Goal: Transaction & Acquisition: Purchase product/service

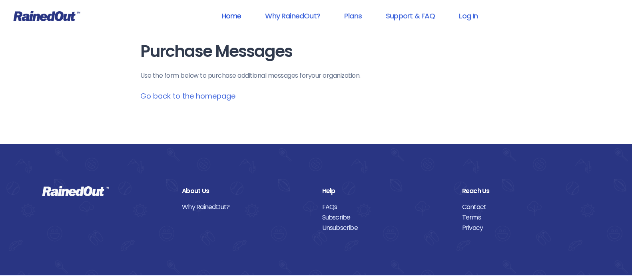
click at [234, 14] on link "Home" at bounding box center [231, 16] width 41 height 18
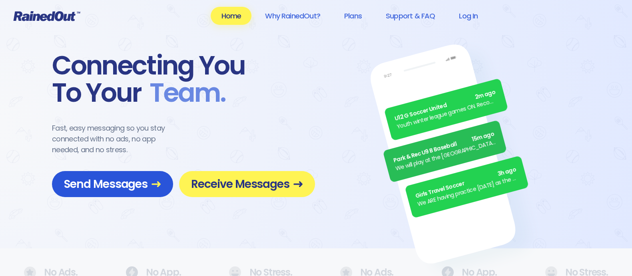
click at [116, 183] on span "Send Messages" at bounding box center [112, 184] width 97 height 14
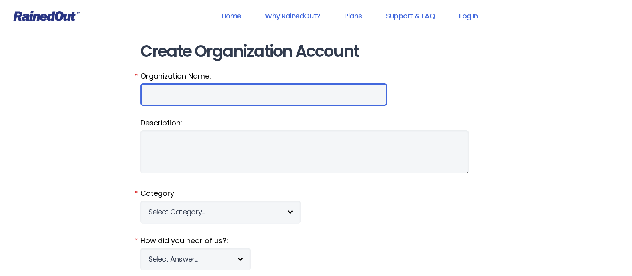
click at [184, 88] on input "Organization Name:" at bounding box center [263, 94] width 247 height 22
type input "[PERSON_NAME] Raiders"
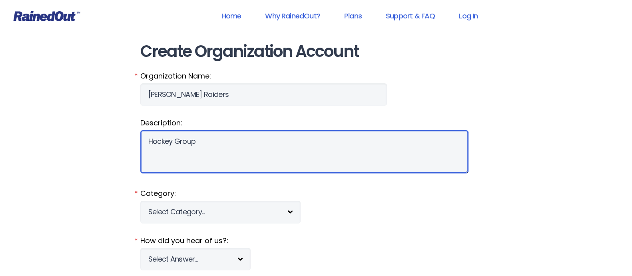
type textarea "Hockey Group"
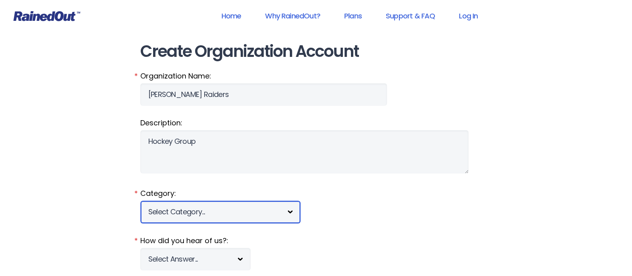
click at [198, 209] on select "Select Category... 5K Walk/Run Aerobics/Fitness ABCA AYF NSCAA Performance Moto…" at bounding box center [220, 211] width 160 height 22
select select "921"
click at [140, 200] on select "Select Category... 5K Walk/Run Aerobics/Fitness ABCA AYF NSCAA Performance Moto…" at bounding box center [220, 211] width 160 height 22
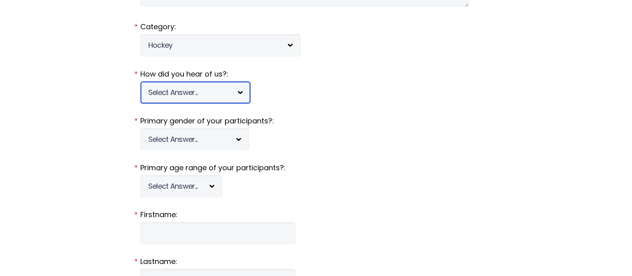
click at [170, 88] on select "Select Answer... Tournament Facebook/Social Media Referral Web Search Other" at bounding box center [195, 92] width 110 height 22
select select "1"
click at [140, 81] on select "Select Answer... Tournament Facebook/Social Media Referral Web Search Other" at bounding box center [195, 92] width 110 height 22
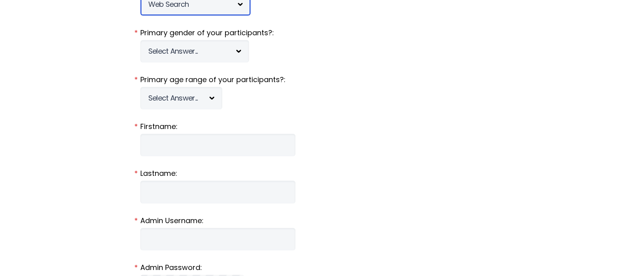
scroll to position [333, 0]
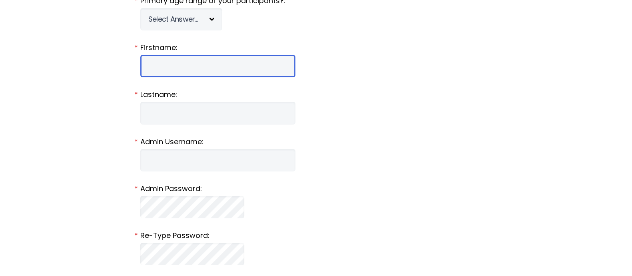
click at [190, 68] on input "Firstname:" at bounding box center [217, 66] width 155 height 22
type input "[PERSON_NAME]"
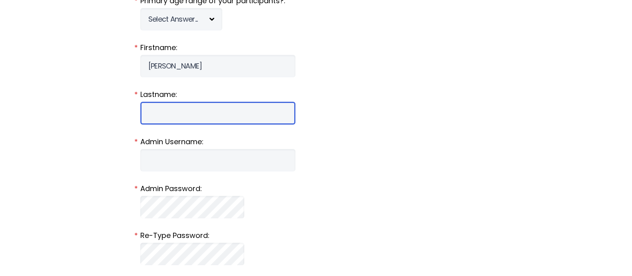
type input "[PERSON_NAME]"
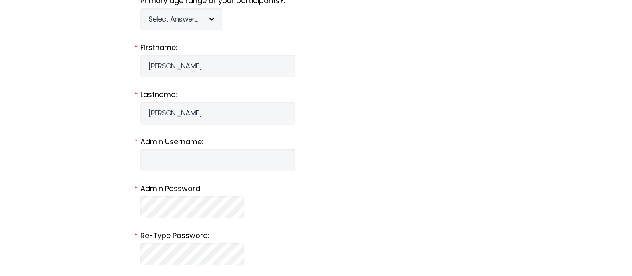
type input "[PERSON_NAME][EMAIL_ADDRESS][PERSON_NAME][DOMAIN_NAME]"
type input "[STREET_ADDRESS]"
type input "[GEOGRAPHIC_DATA]"
select select "PA"
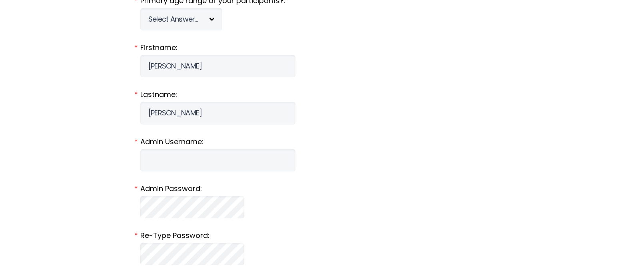
type input "15215-3218"
type input "4127196899"
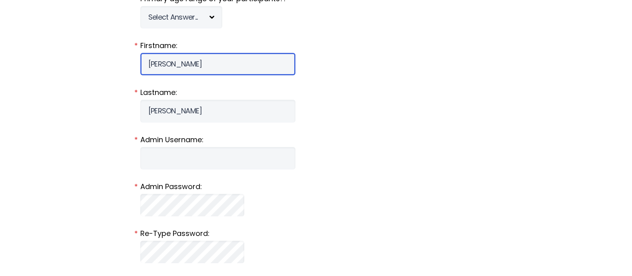
scroll to position [416, 0]
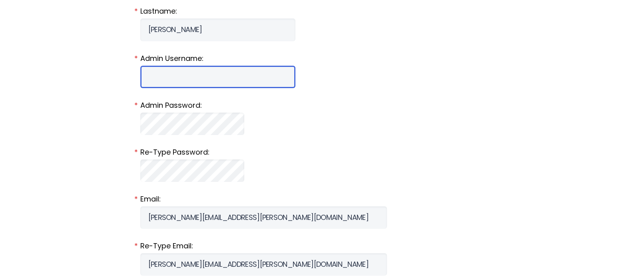
click at [183, 81] on input "Admin Username:" at bounding box center [217, 77] width 155 height 22
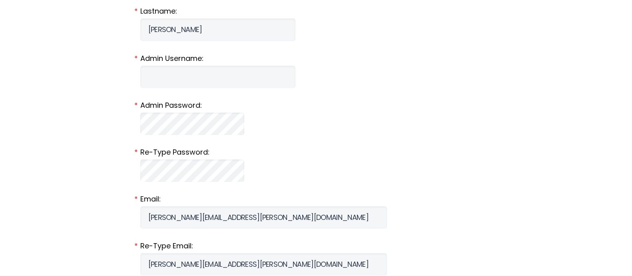
click at [362, 88] on form "Organization Name: [PERSON_NAME] Raiders * Description: Hockey Group Category: …" at bounding box center [316, 189] width 352 height 1071
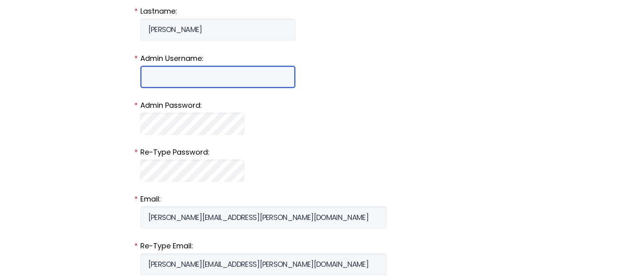
click at [154, 73] on input "Admin Username:" at bounding box center [217, 77] width 155 height 22
click at [200, 72] on input "Admin Username:" at bounding box center [217, 77] width 155 height 22
type input "epie66"
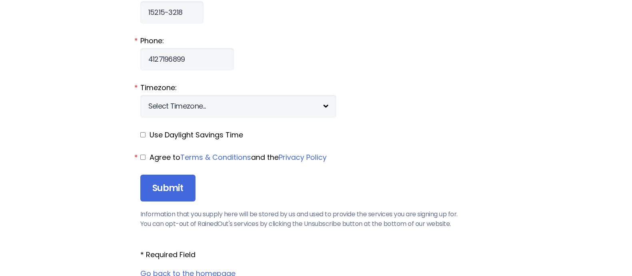
scroll to position [916, 0]
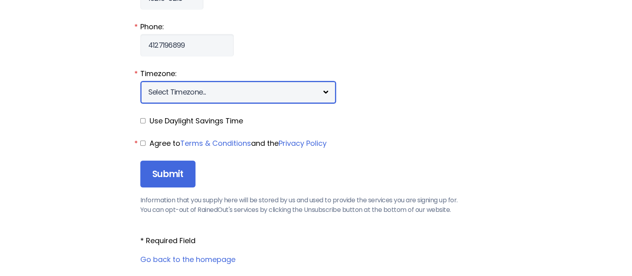
click at [215, 98] on select "Select Timezone... [+12] [PERSON_NAME][US_STATE] [+11] [GEOGRAPHIC_DATA] [+10] …" at bounding box center [238, 92] width 196 height 22
select select "-5"
click at [140, 81] on select "Select Timezone... [+12] [PERSON_NAME][US_STATE] [+11] [GEOGRAPHIC_DATA] [+10] …" at bounding box center [238, 92] width 196 height 22
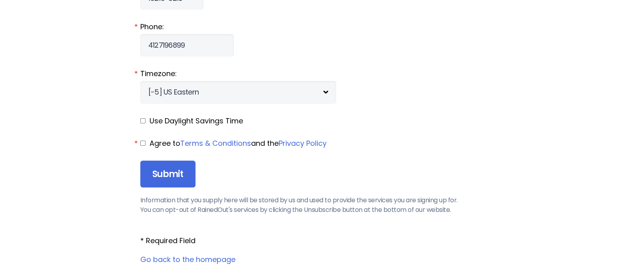
click at [142, 120] on input "checkbox" at bounding box center [142, 120] width 5 height 5
checkbox input "true"
click at [143, 143] on input "checkbox" at bounding box center [142, 142] width 5 height 5
checkbox input "true"
click at [178, 179] on input "Submit" at bounding box center [167, 173] width 55 height 27
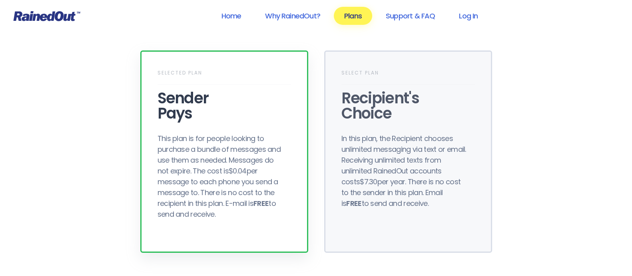
click at [267, 155] on div "This plan is for people looking to purchase a bundle of messages and use them a…" at bounding box center [222, 176] width 128 height 86
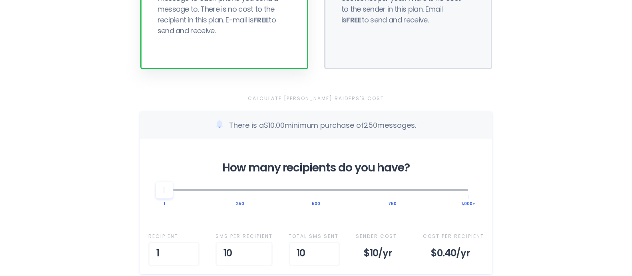
scroll to position [250, 0]
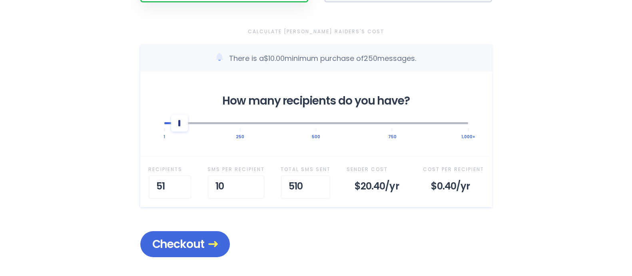
drag, startPoint x: 168, startPoint y: 128, endPoint x: 178, endPoint y: 136, distance: 13.1
click at [178, 136] on div "How many recipients do you have? 1 250 500 750 1,000+" at bounding box center [316, 114] width 352 height 84
drag, startPoint x: 161, startPoint y: 184, endPoint x: 170, endPoint y: 183, distance: 8.5
click at [170, 183] on input "51" at bounding box center [169, 187] width 43 height 24
type input "50"
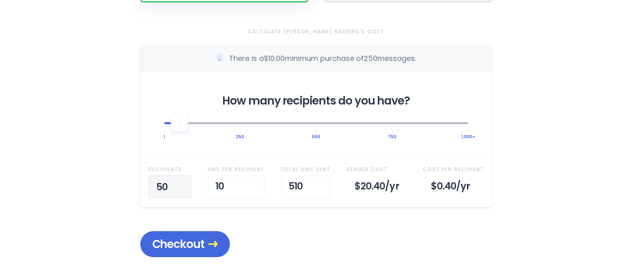
click at [182, 190] on input "50" at bounding box center [169, 187] width 43 height 24
click at [252, 188] on input "10" at bounding box center [244, 187] width 57 height 24
type input "100"
drag, startPoint x: 162, startPoint y: 185, endPoint x: 154, endPoint y: 185, distance: 7.6
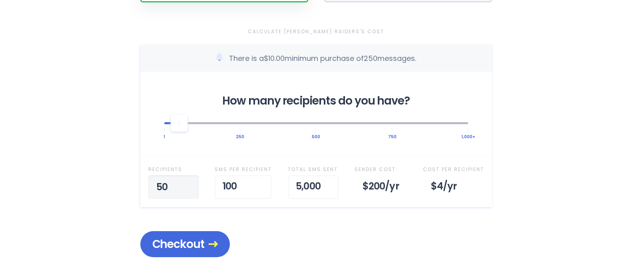
click at [154, 185] on input "50" at bounding box center [173, 187] width 51 height 24
type input "30"
click at [122, 183] on div "Home Why RainedOut? Plans Support & FAQ Log In Selected Plan Sender Pays This p…" at bounding box center [316, 185] width 632 height 870
click at [407, 212] on div "Calculate Broz's Raiders's Cost There is a $10.00 minimum purchase of 250 messa…" at bounding box center [316, 141] width 352 height 230
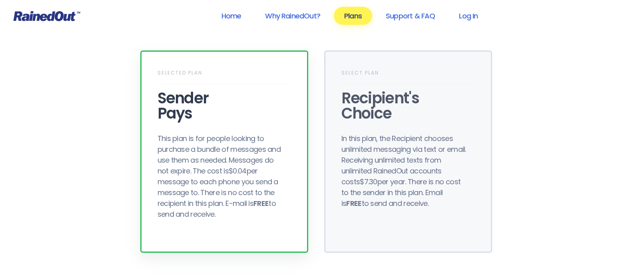
scroll to position [0, 0]
click at [221, 149] on div "This plan is for people looking to purchase a bundle of messages and use them a…" at bounding box center [222, 176] width 128 height 86
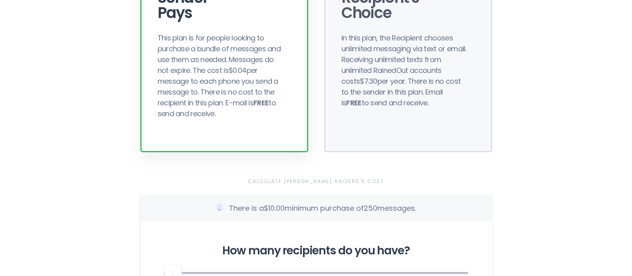
scroll to position [250, 0]
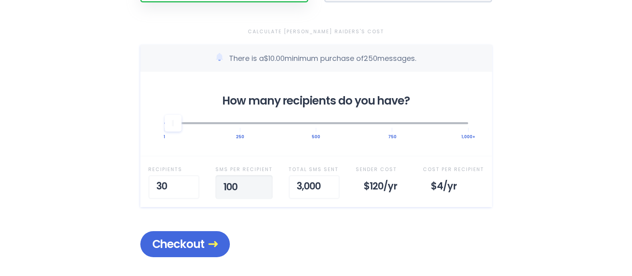
drag, startPoint x: 228, startPoint y: 183, endPoint x: 212, endPoint y: 183, distance: 16.0
click at [212, 183] on div "Recipient s 30 SMS per Recipient 100 Total SMS Sent 3,000 Sender Cost $120 /yr …" at bounding box center [316, 181] width 352 height 51
type input "75"
click at [310, 231] on div "Checkout" at bounding box center [316, 244] width 352 height 26
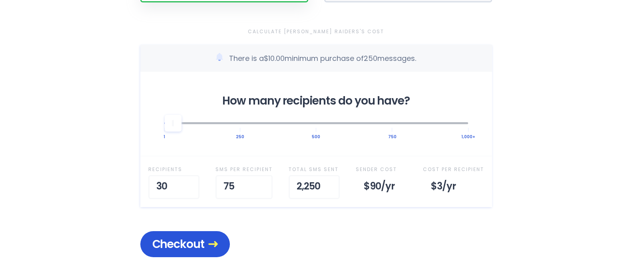
click at [188, 238] on span "Checkout" at bounding box center [185, 244] width 66 height 14
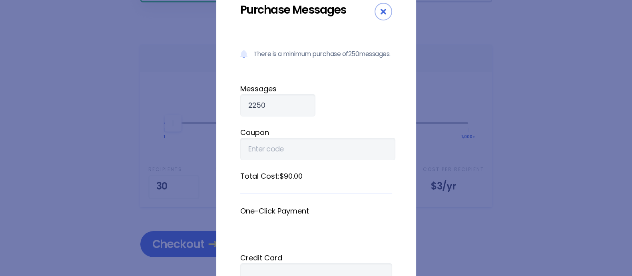
scroll to position [0, 0]
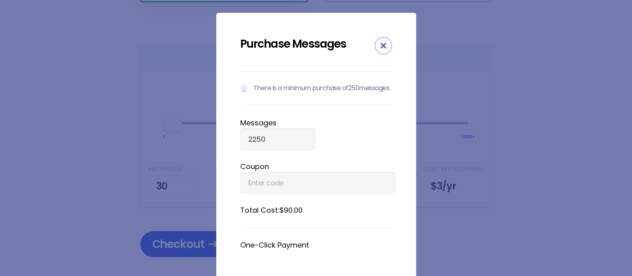
click at [381, 44] on icon "Close" at bounding box center [384, 46] width 6 height 6
